Goal: Transaction & Acquisition: Download file/media

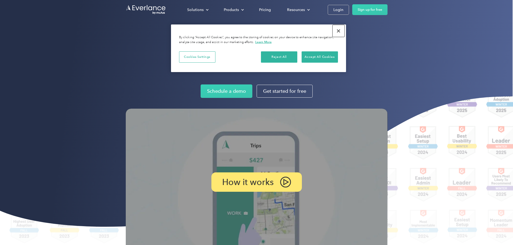
click at [341, 29] on button "Close" at bounding box center [338, 31] width 12 height 12
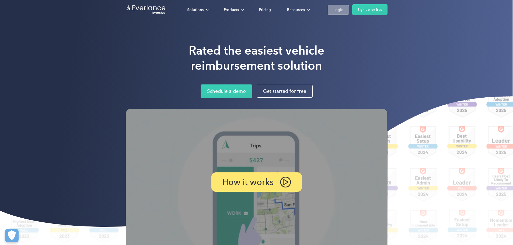
click at [349, 11] on link "Login" at bounding box center [337, 10] width 21 height 10
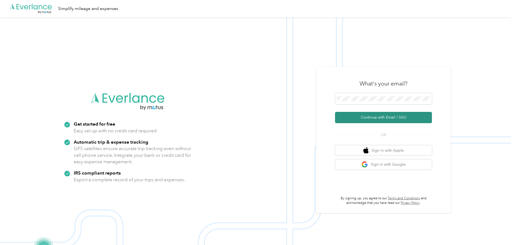
click at [390, 115] on button "Continue with Email / SSO" at bounding box center [383, 117] width 97 height 11
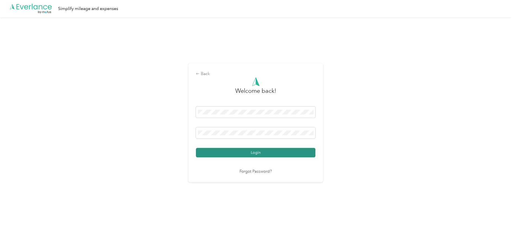
click at [249, 154] on button "Login" at bounding box center [255, 152] width 119 height 9
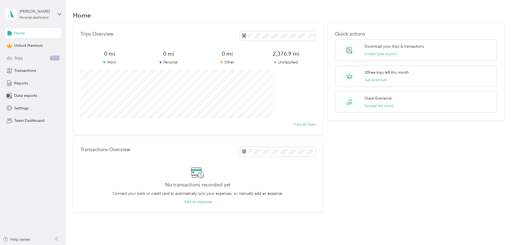
click at [10, 56] on icon at bounding box center [9, 58] width 6 height 6
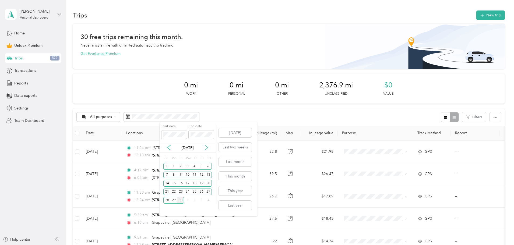
click at [207, 147] on icon at bounding box center [206, 147] width 5 height 5
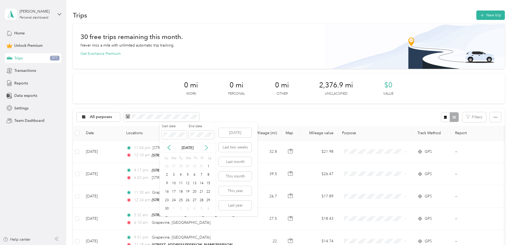
click at [207, 147] on icon at bounding box center [206, 147] width 5 height 5
click at [170, 132] on span at bounding box center [173, 135] width 25 height 9
click at [169, 148] on icon at bounding box center [168, 147] width 5 height 5
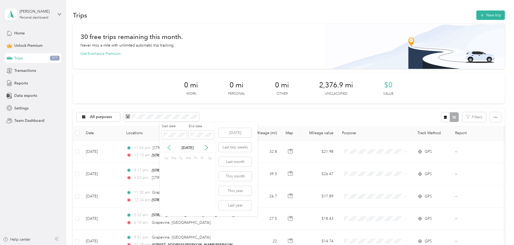
click at [169, 148] on icon at bounding box center [168, 147] width 5 height 5
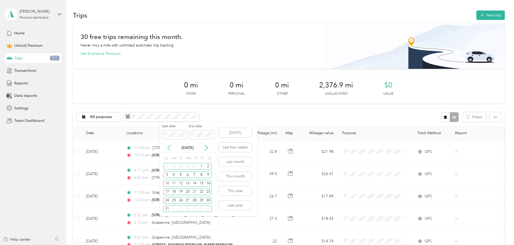
click at [169, 148] on icon at bounding box center [168, 147] width 5 height 5
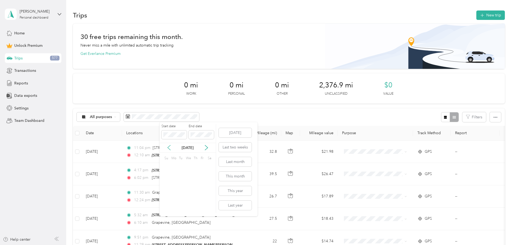
click at [169, 148] on icon at bounding box center [168, 147] width 5 height 5
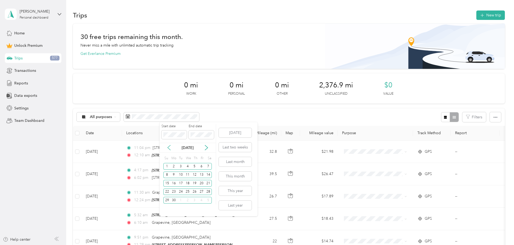
click at [169, 148] on icon at bounding box center [168, 147] width 5 height 5
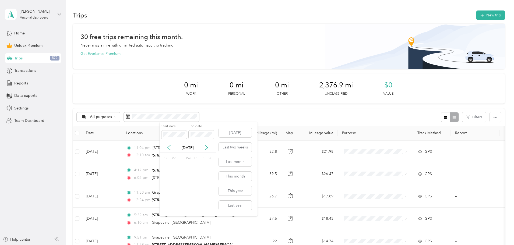
click at [169, 148] on icon at bounding box center [168, 147] width 5 height 5
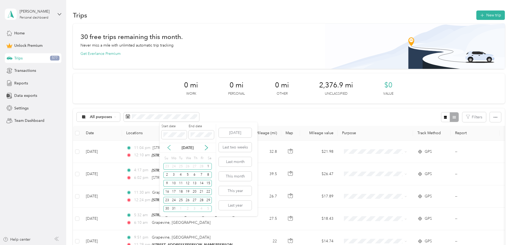
click at [169, 148] on icon at bounding box center [168, 147] width 5 height 5
click at [212, 151] on div "Feb 2025" at bounding box center [188, 148] width 56 height 10
click at [210, 150] on div "Feb 2025" at bounding box center [188, 148] width 56 height 6
click at [207, 147] on icon at bounding box center [206, 148] width 3 height 5
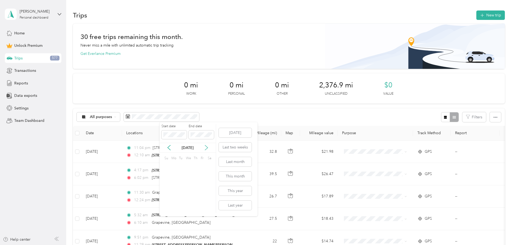
click at [207, 147] on icon at bounding box center [206, 148] width 3 height 5
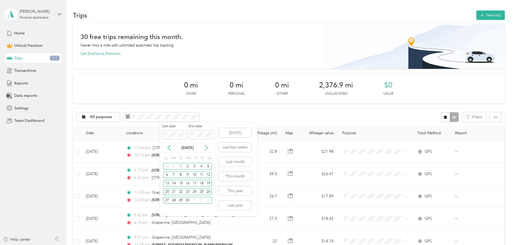
click at [207, 147] on icon at bounding box center [206, 148] width 3 height 5
click at [169, 150] on icon at bounding box center [168, 147] width 5 height 5
click at [182, 168] on div "1" at bounding box center [180, 166] width 7 height 7
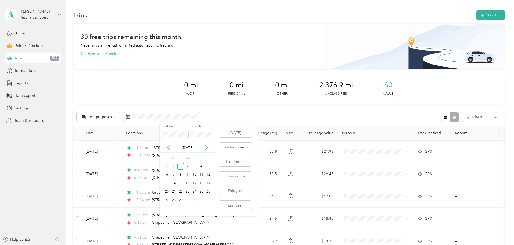
click at [205, 147] on icon at bounding box center [206, 147] width 5 height 5
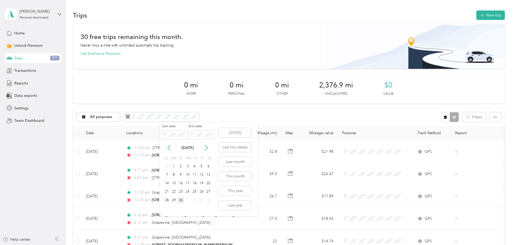
click at [180, 199] on div "30" at bounding box center [180, 200] width 7 height 7
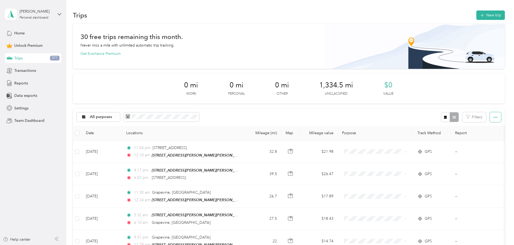
click at [490, 118] on button "button" at bounding box center [495, 117] width 11 height 10
click at [451, 135] on span "Export" at bounding box center [450, 137] width 11 height 5
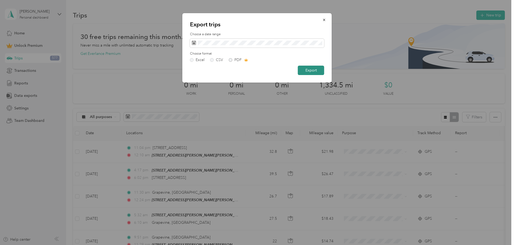
click at [314, 70] on button "Export" at bounding box center [311, 70] width 26 height 9
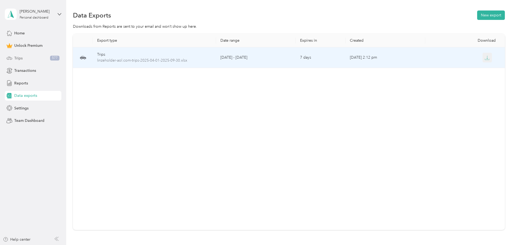
click at [482, 59] on button "button" at bounding box center [487, 58] width 10 height 10
